Goal: Information Seeking & Learning: Learn about a topic

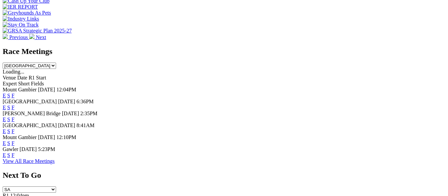
scroll to position [265, 0]
click at [15, 116] on link "F" at bounding box center [13, 119] width 3 height 6
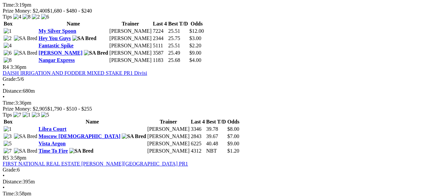
scroll to position [564, 0]
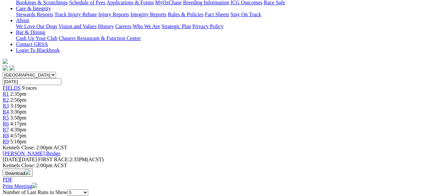
scroll to position [133, 0]
